Goal: Task Accomplishment & Management: Manage account settings

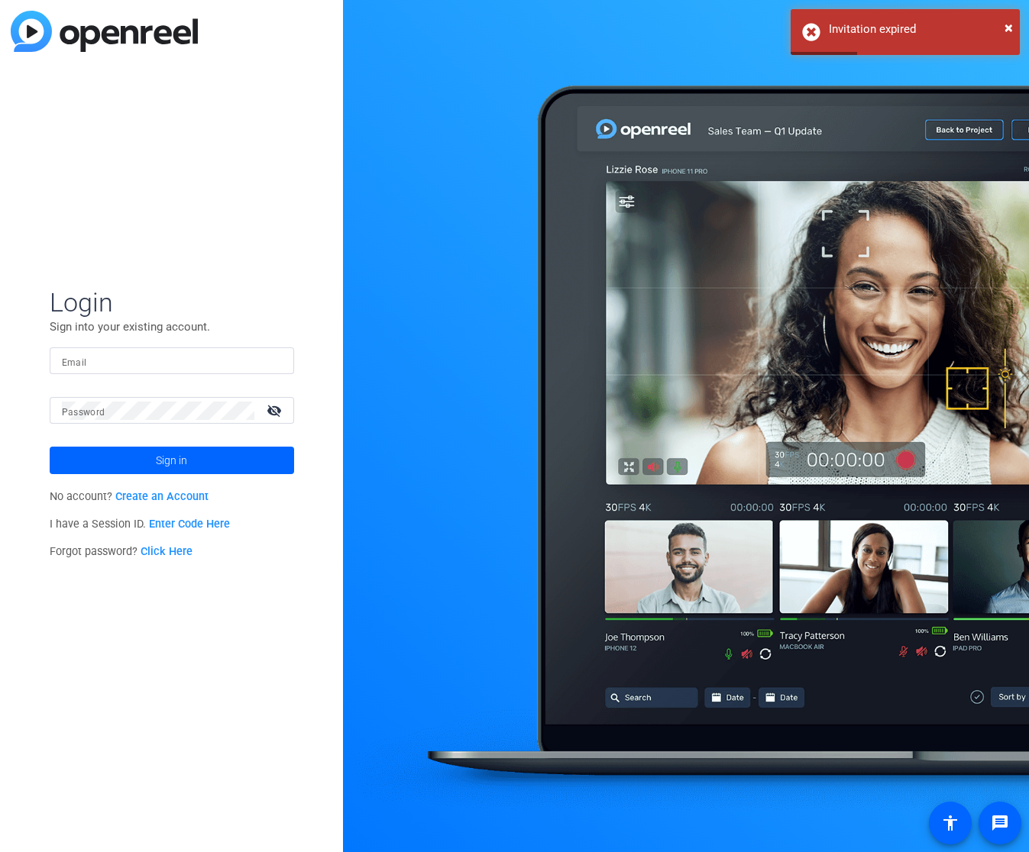
click at [166, 356] on input "Email" at bounding box center [172, 361] width 220 height 18
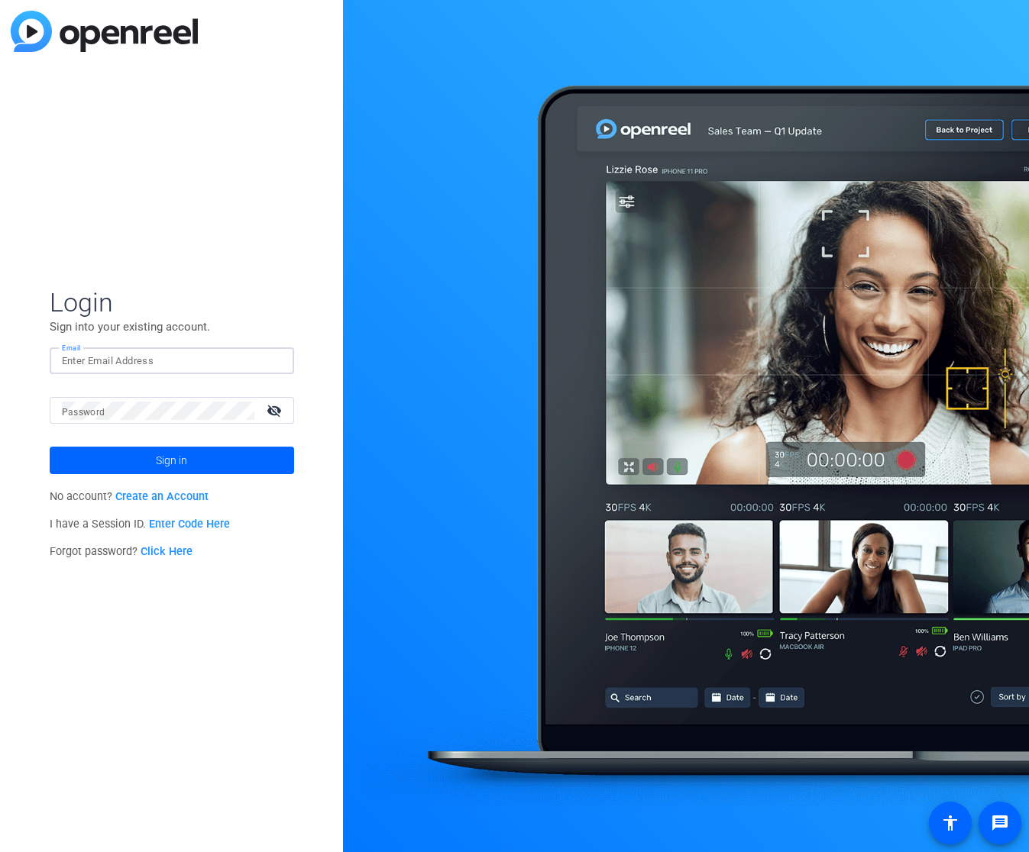
type input "[EMAIL_ADDRESS][DOMAIN_NAME]"
click at [195, 463] on span at bounding box center [172, 460] width 244 height 37
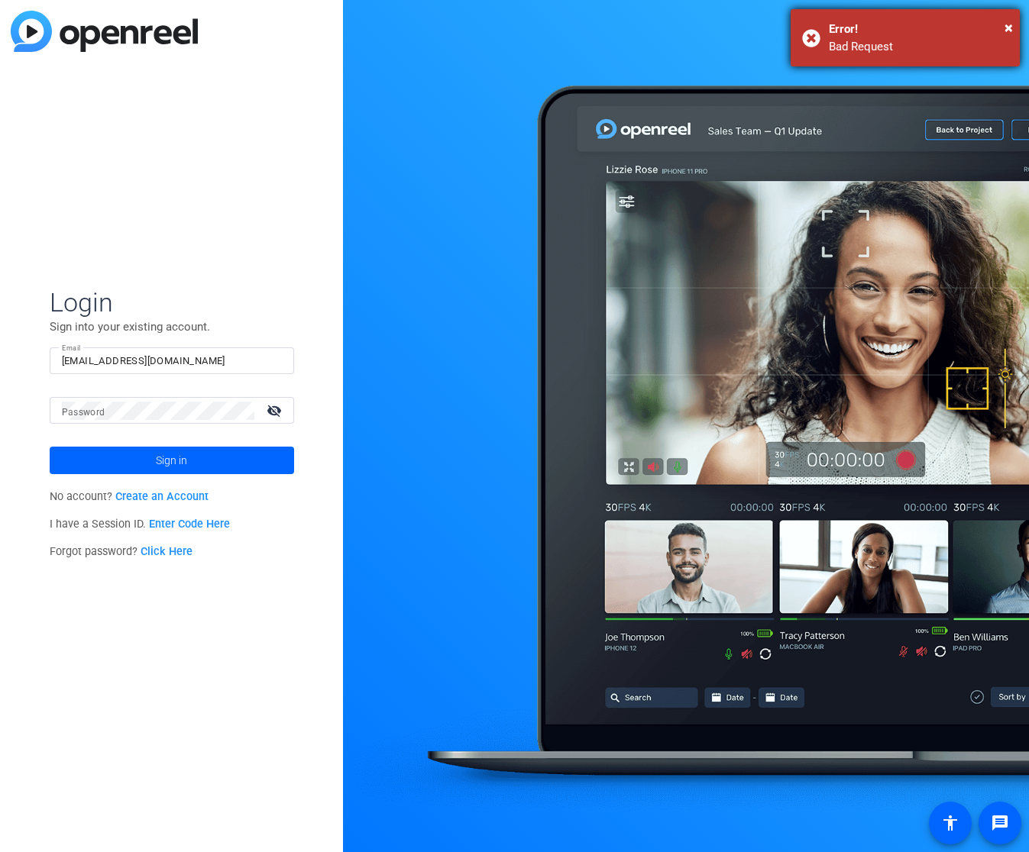
click at [999, 26] on div "Error!" at bounding box center [917, 30] width 179 height 18
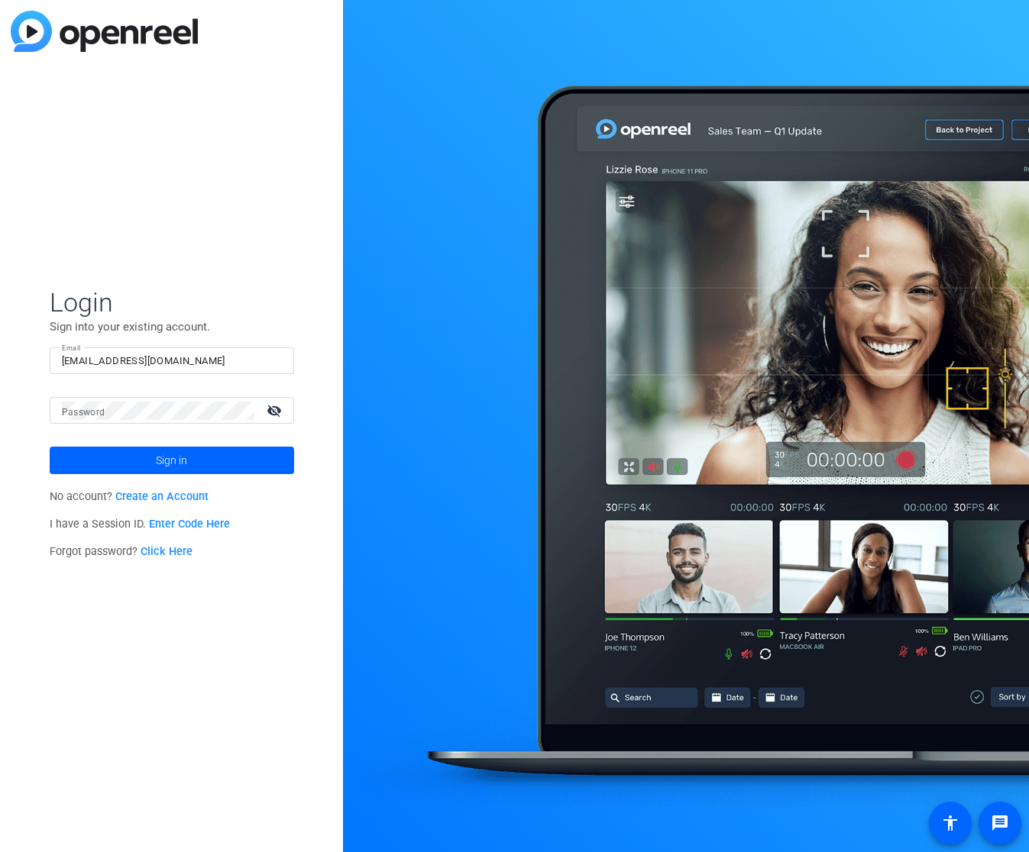
click at [1008, 27] on div at bounding box center [686, 426] width 686 height 852
click at [504, 323] on div at bounding box center [686, 426] width 686 height 852
click at [251, 207] on div "Login Sign into your existing account. Email laika.calubiran@factset.com Passwo…" at bounding box center [171, 426] width 343 height 852
